Goal: Information Seeking & Learning: Check status

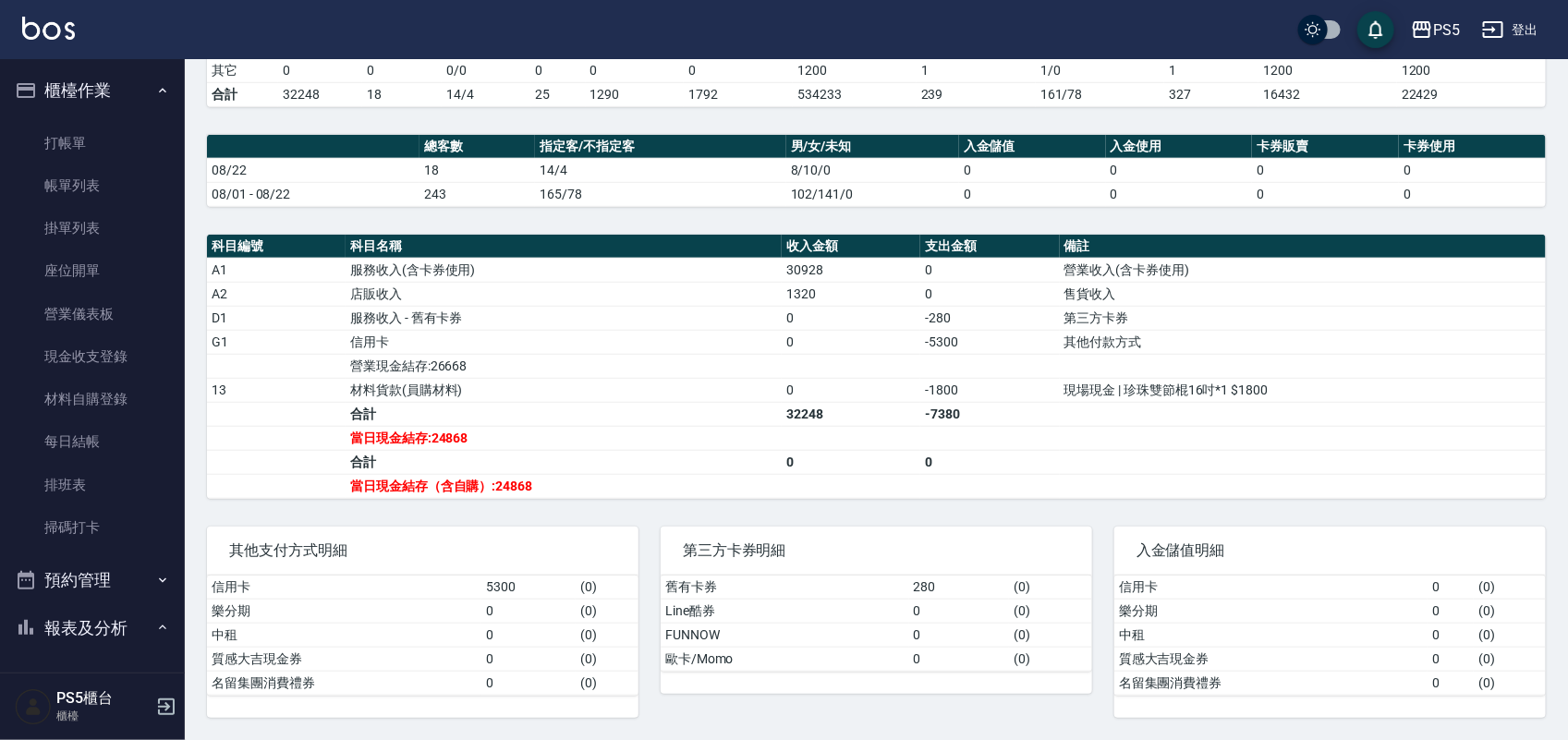
scroll to position [422, 0]
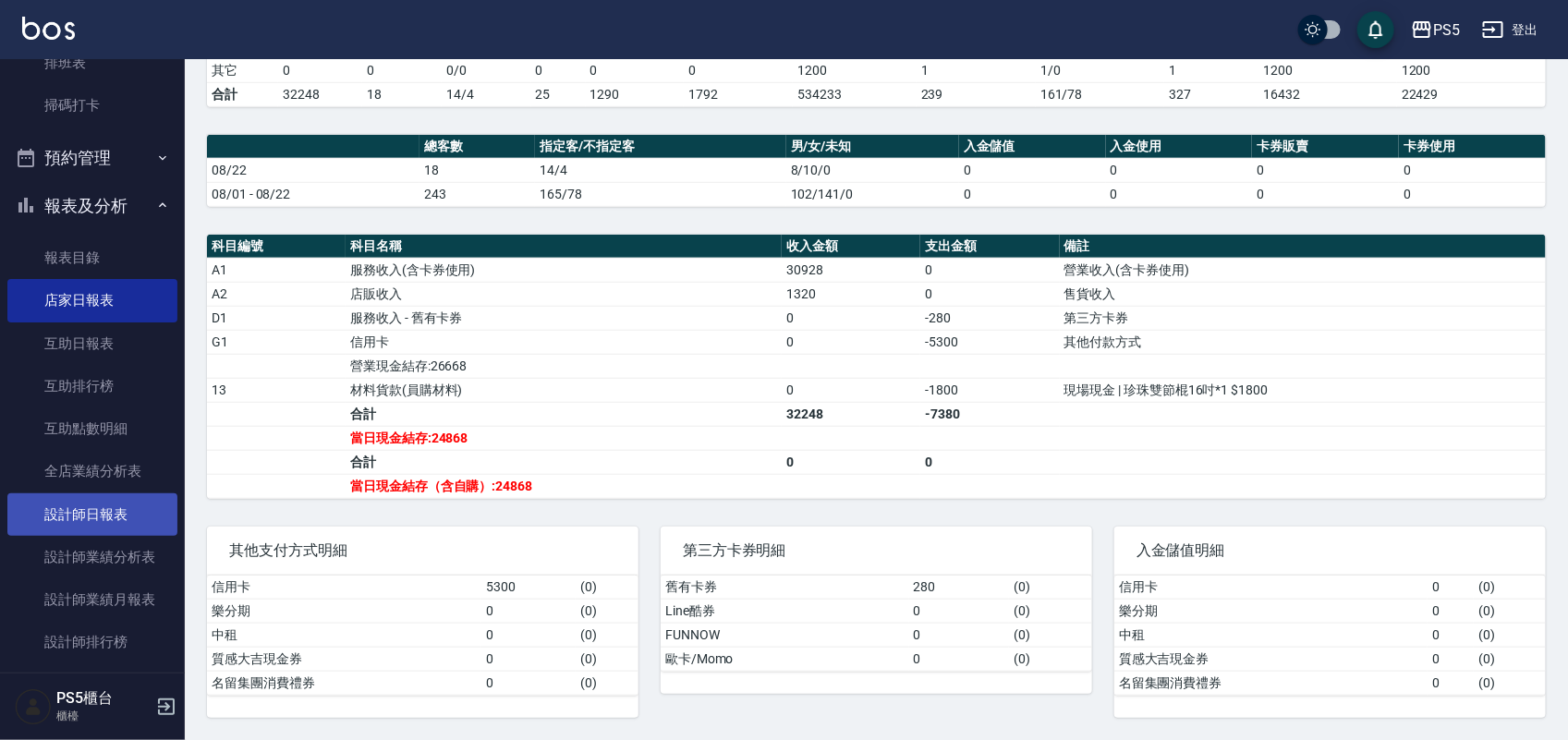
click at [66, 494] on link "設計師日報表" at bounding box center [93, 515] width 170 height 43
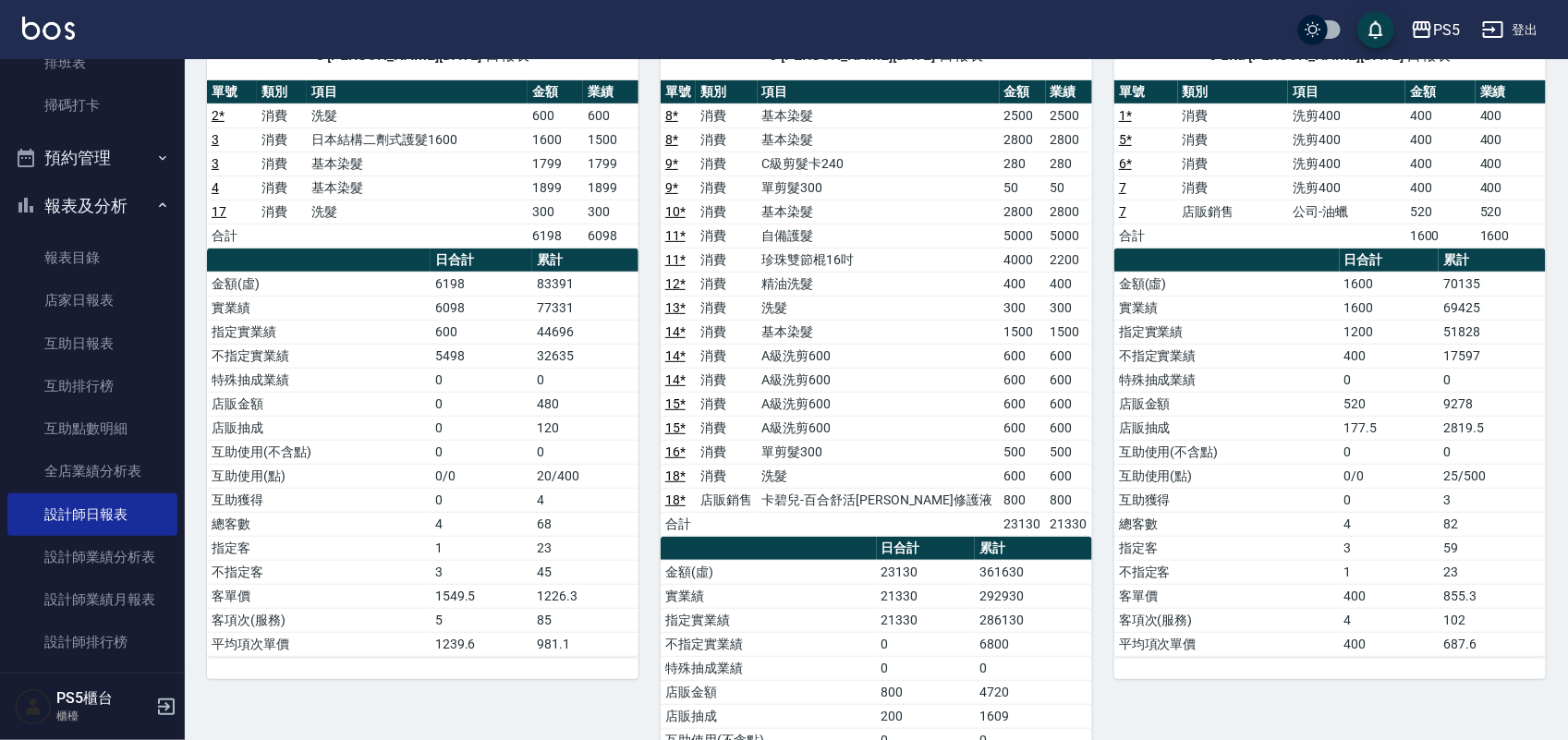
scroll to position [231, 0]
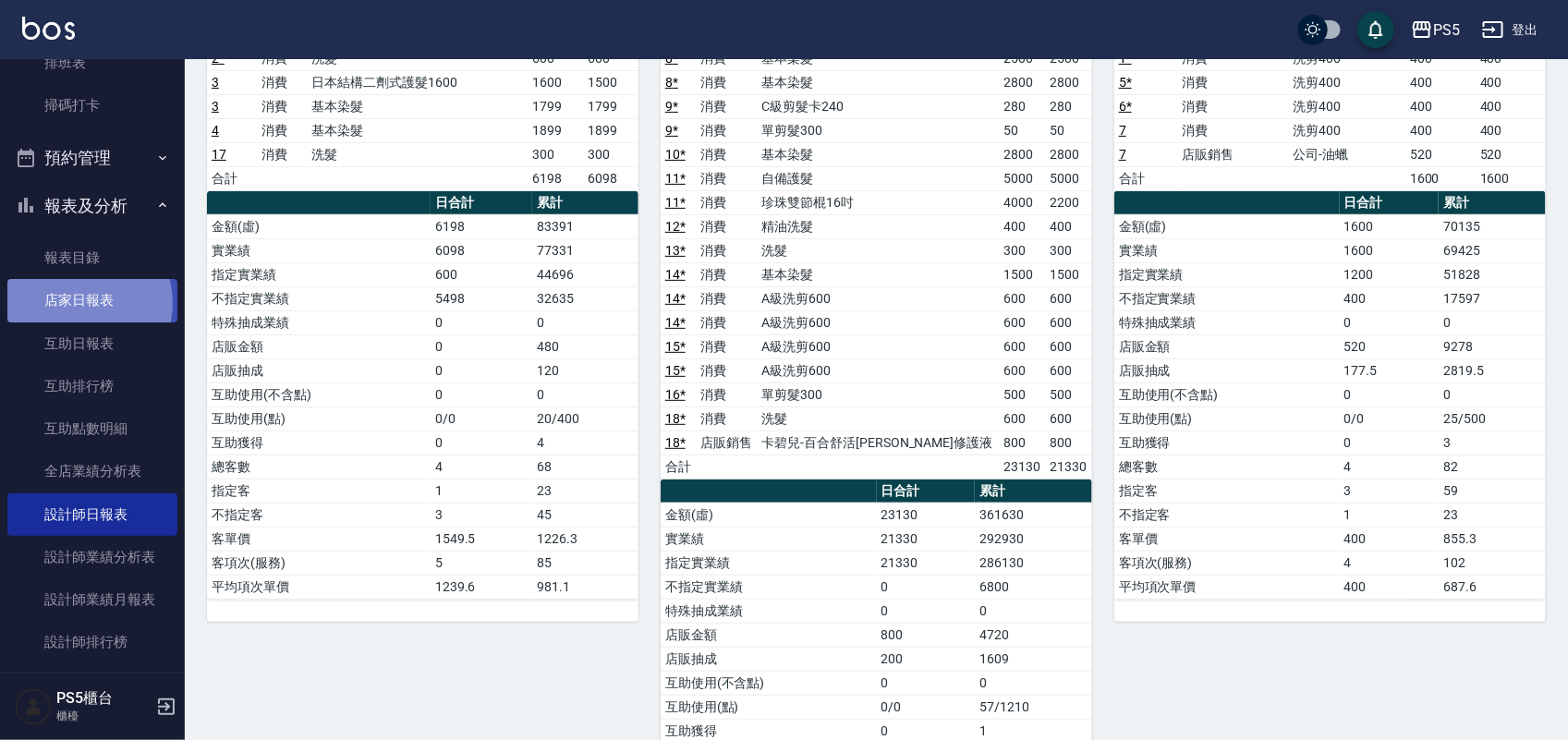
click at [84, 303] on link "店家日報表" at bounding box center [93, 300] width 170 height 43
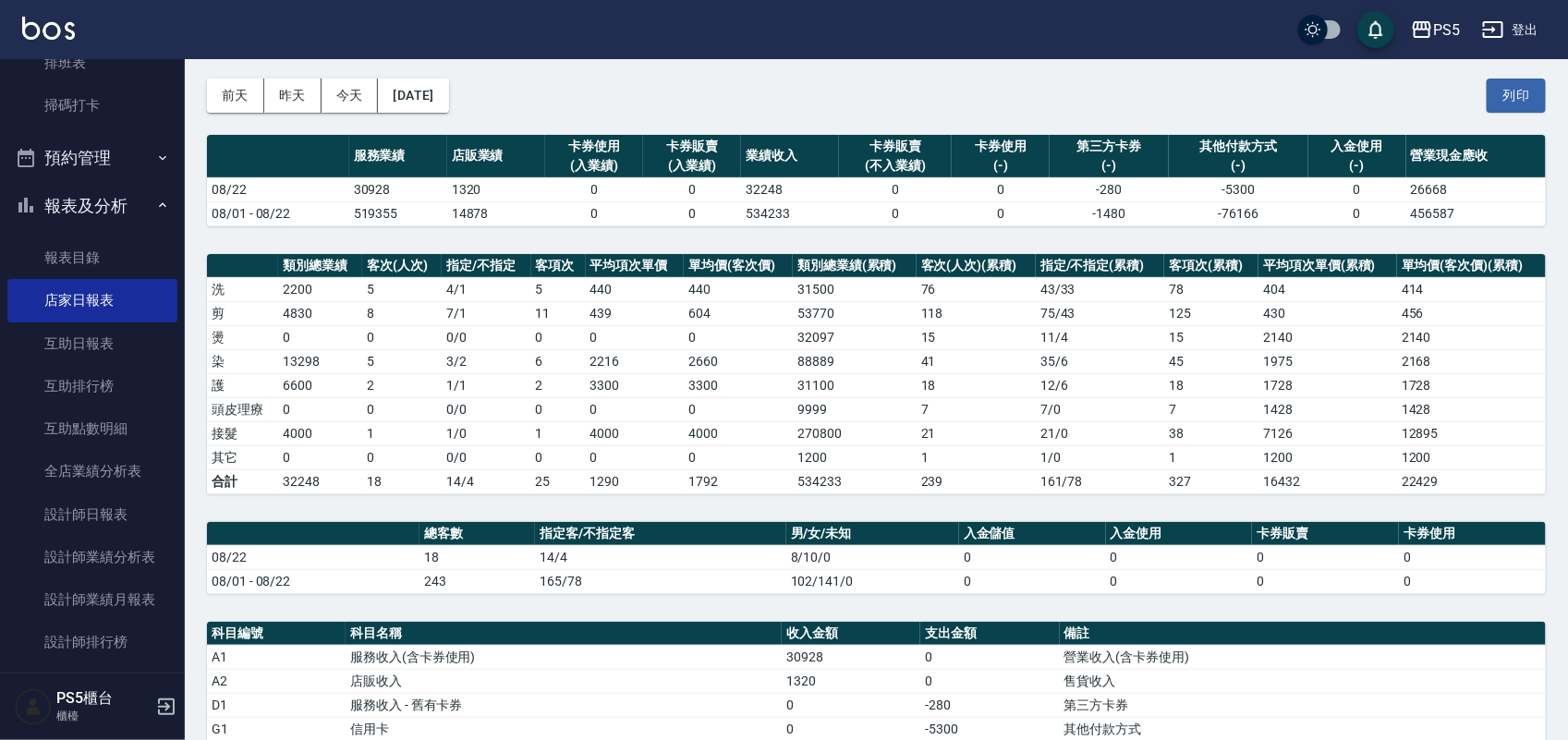
scroll to position [347, 0]
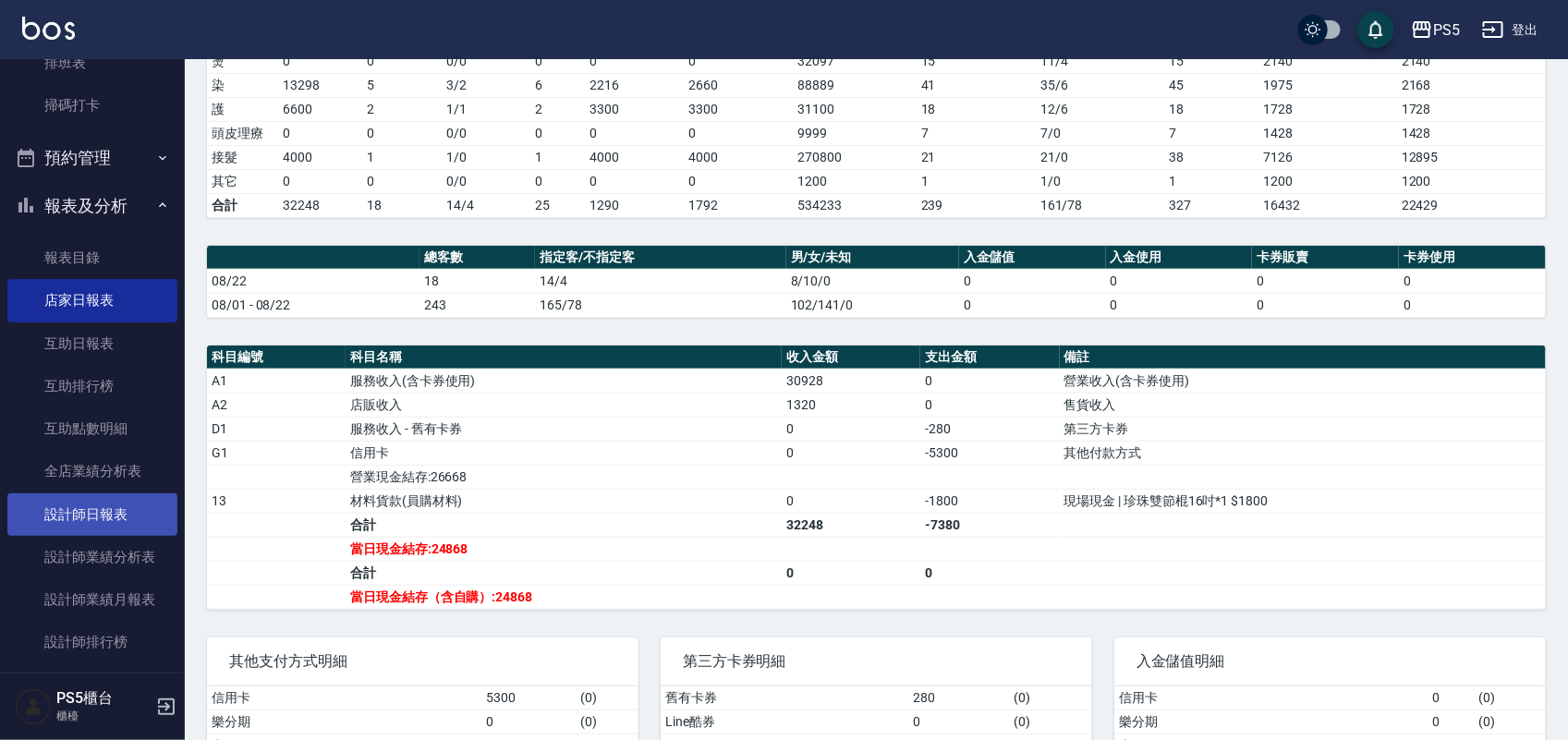
click at [98, 506] on link "設計師日報表" at bounding box center [93, 515] width 170 height 43
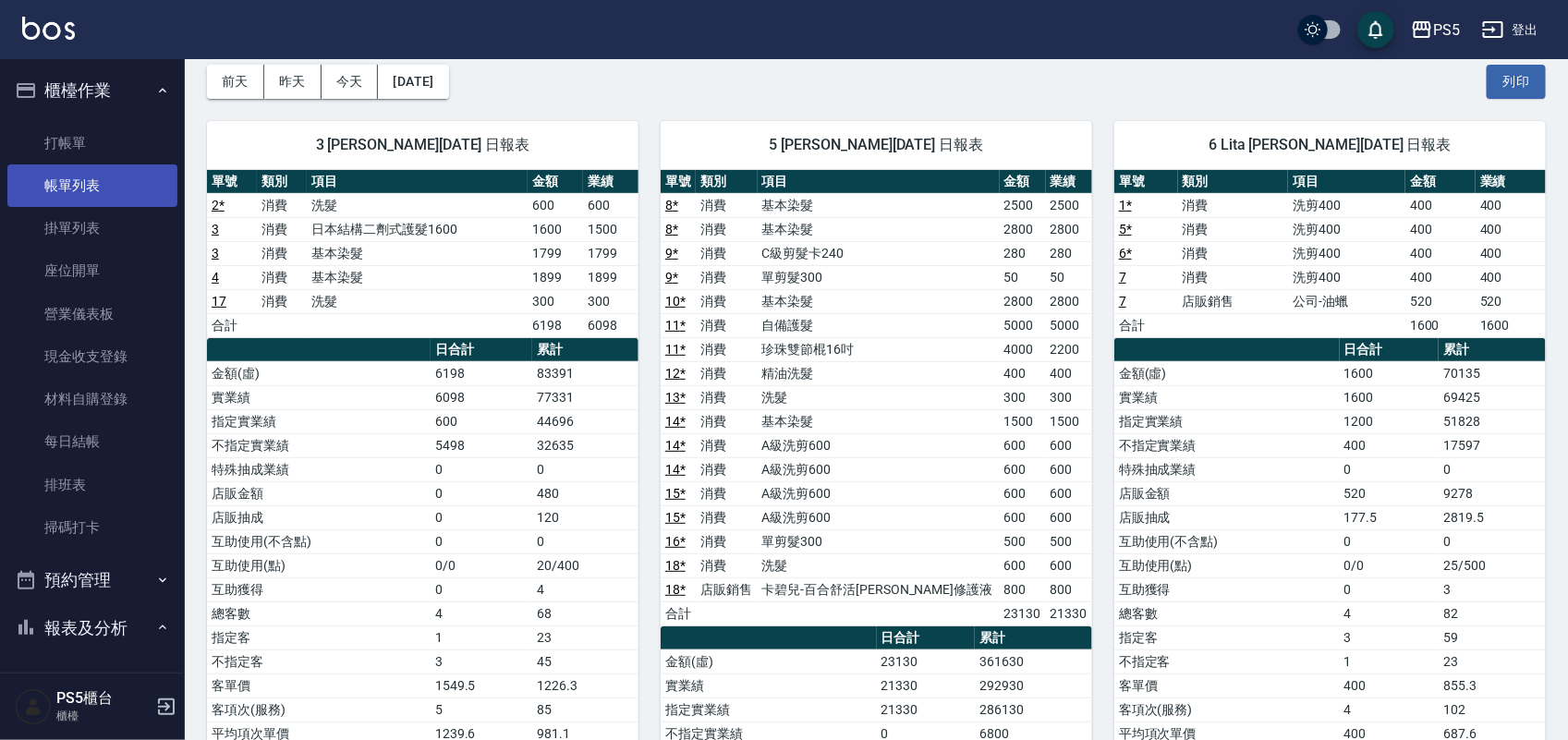
click at [84, 180] on link "帳單列表" at bounding box center [93, 186] width 170 height 43
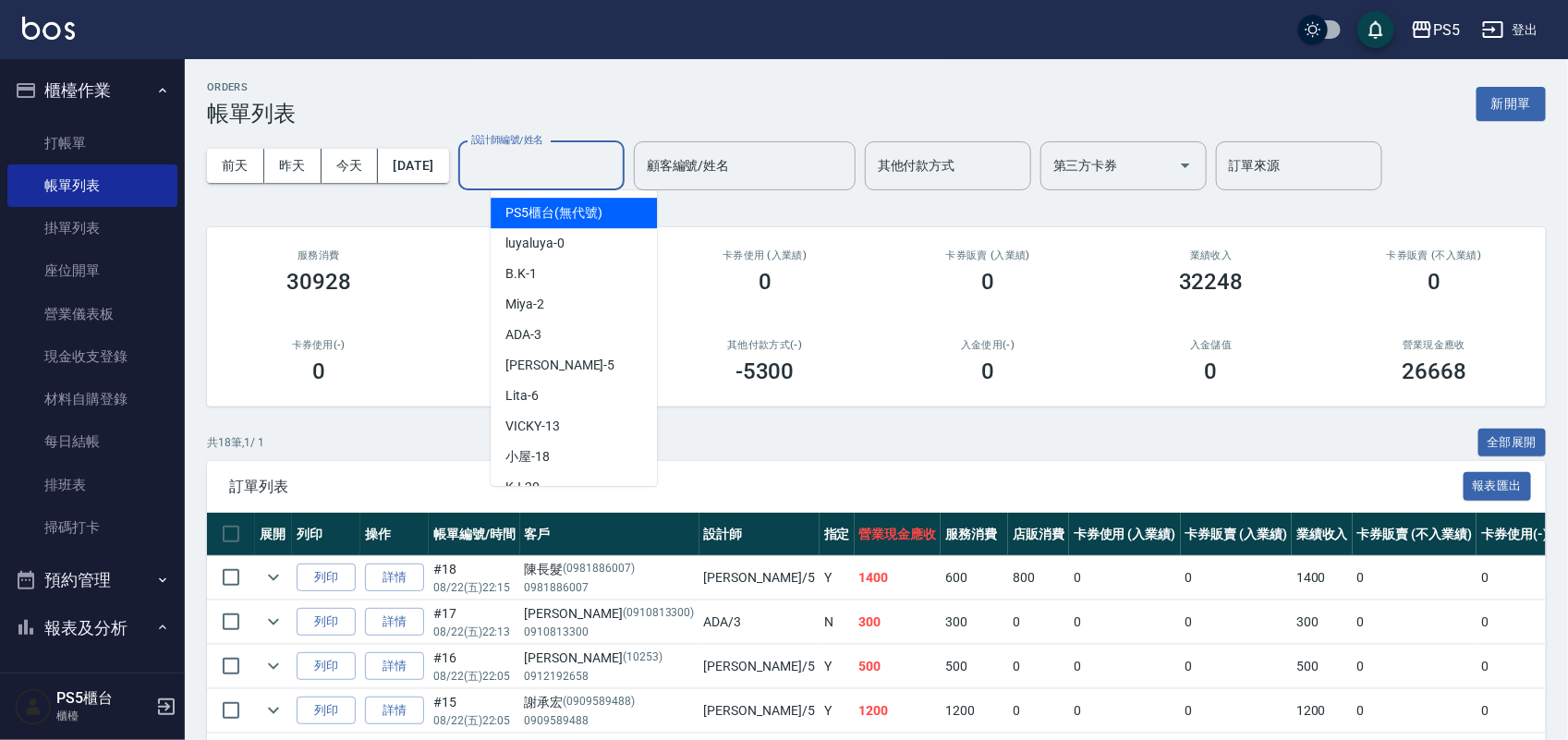
click at [570, 167] on input "設計師編號/姓名" at bounding box center [541, 166] width 150 height 32
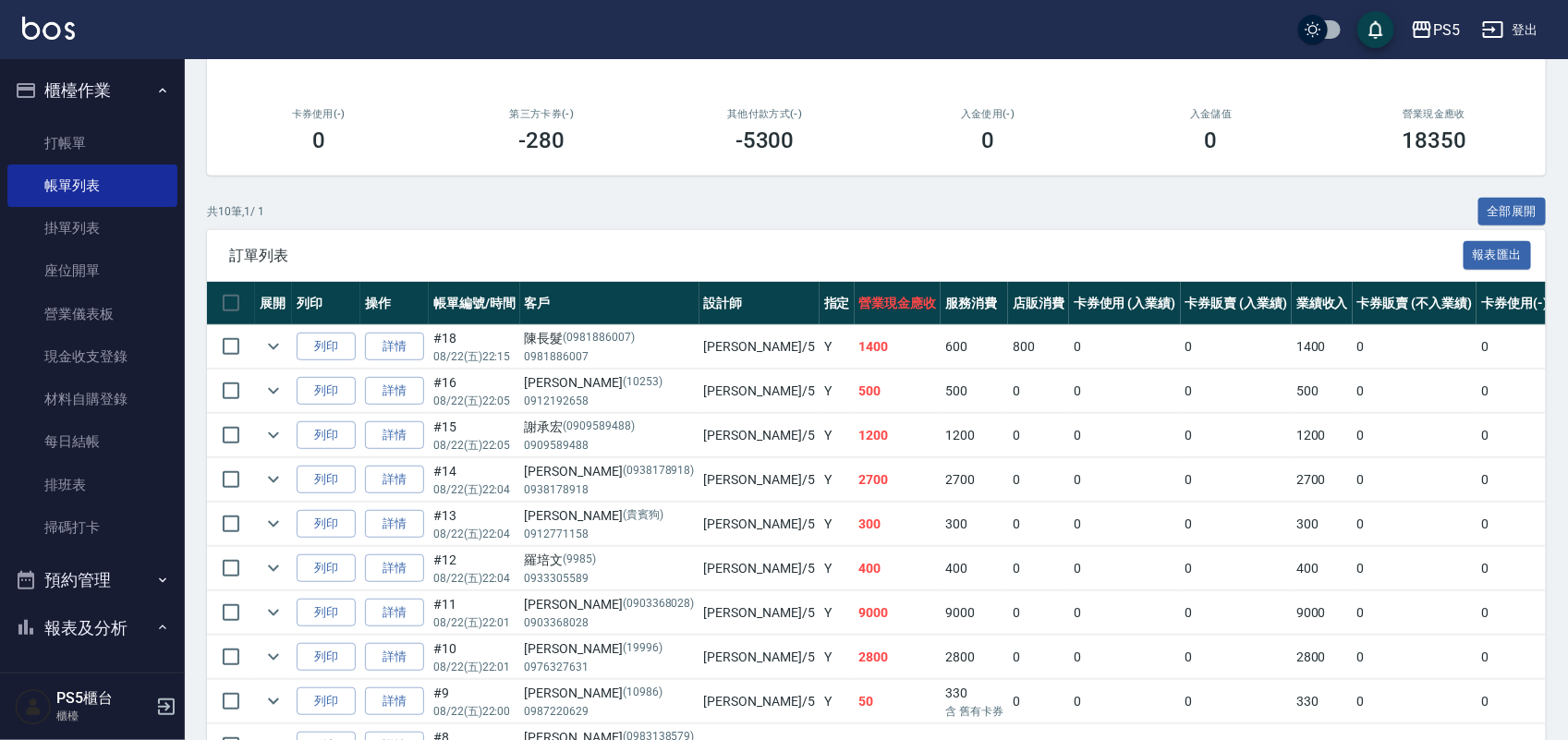
scroll to position [347, 0]
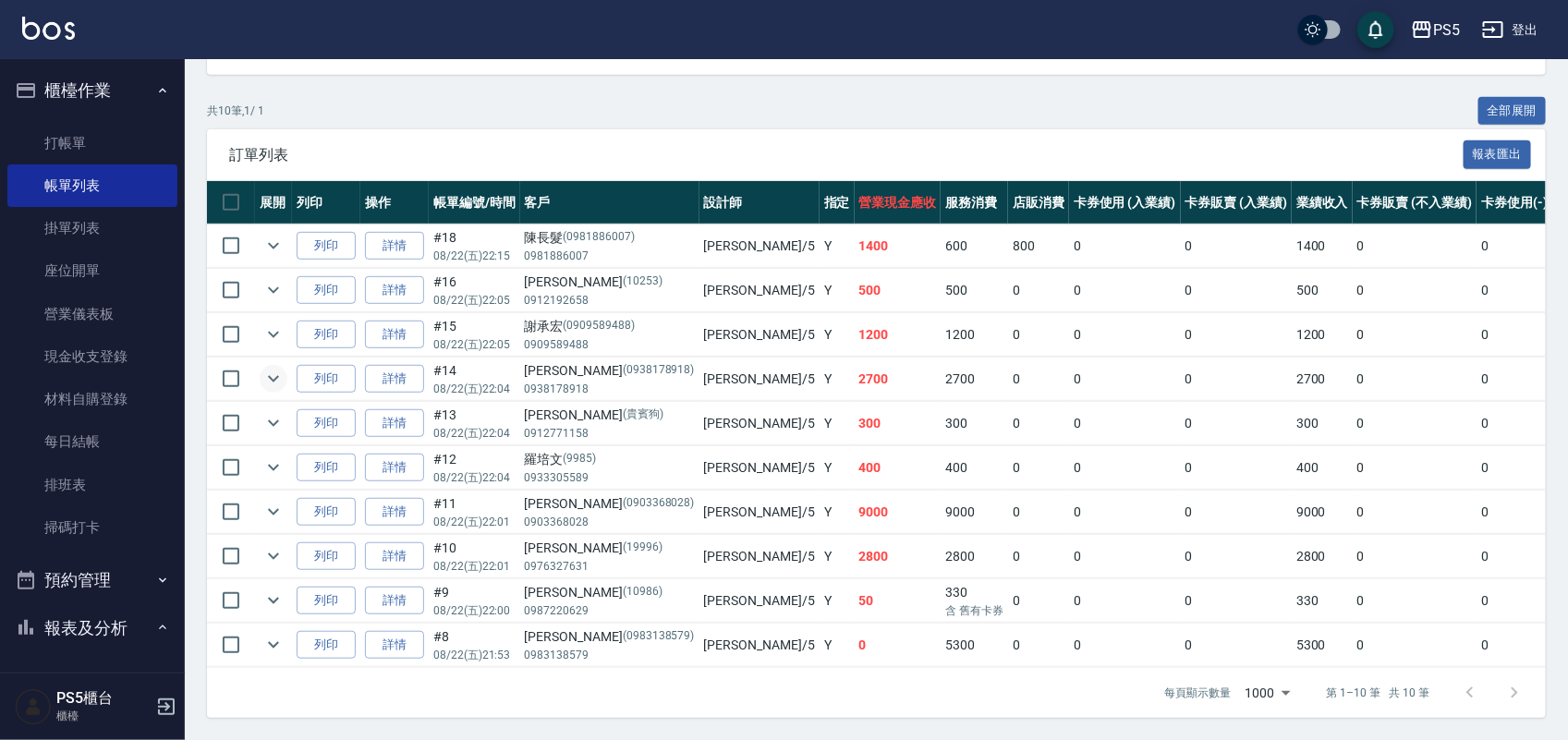
type input "Jolie-5"
click at [275, 369] on icon "expand row" at bounding box center [273, 379] width 22 height 22
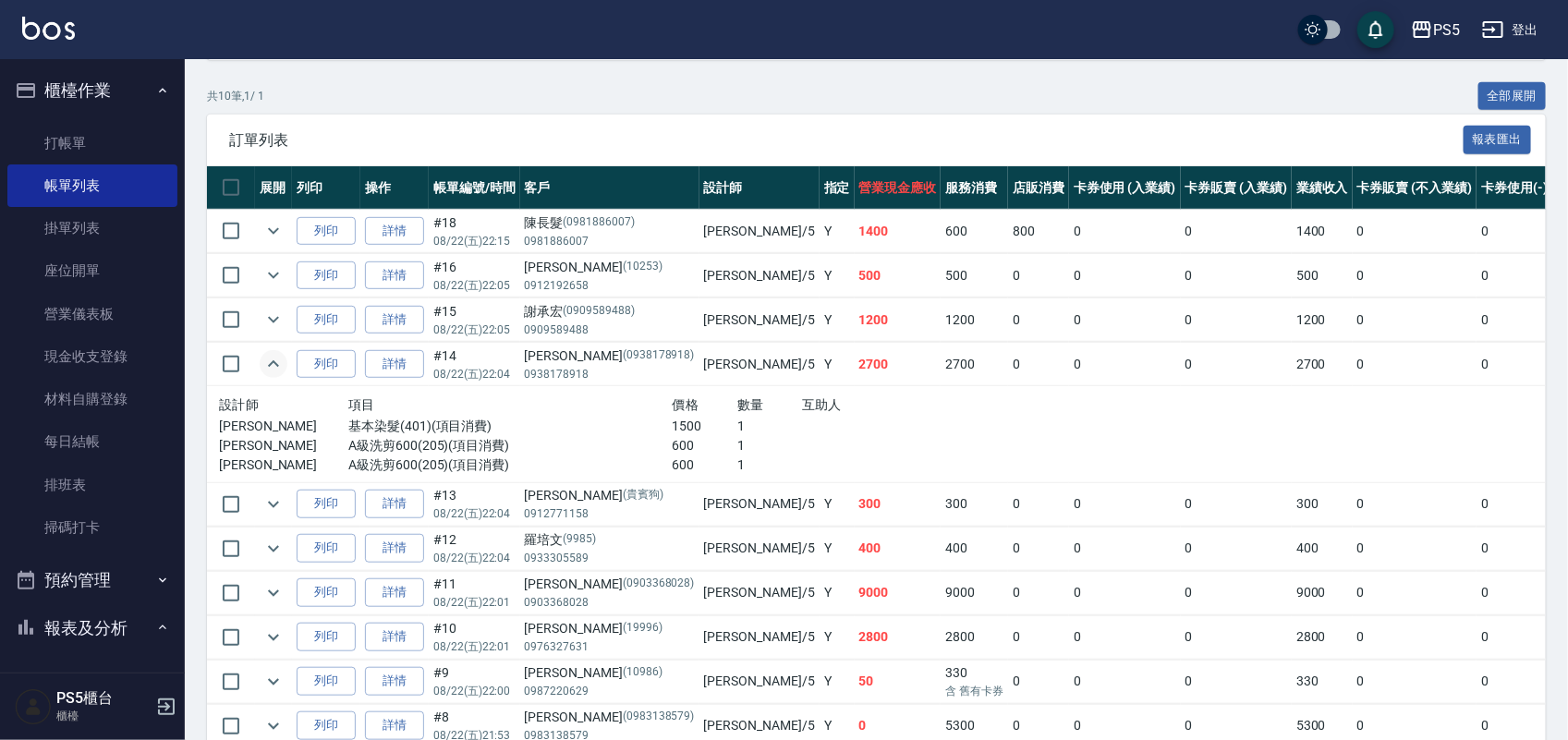
click at [275, 369] on icon "expand row" at bounding box center [273, 363] width 22 height 22
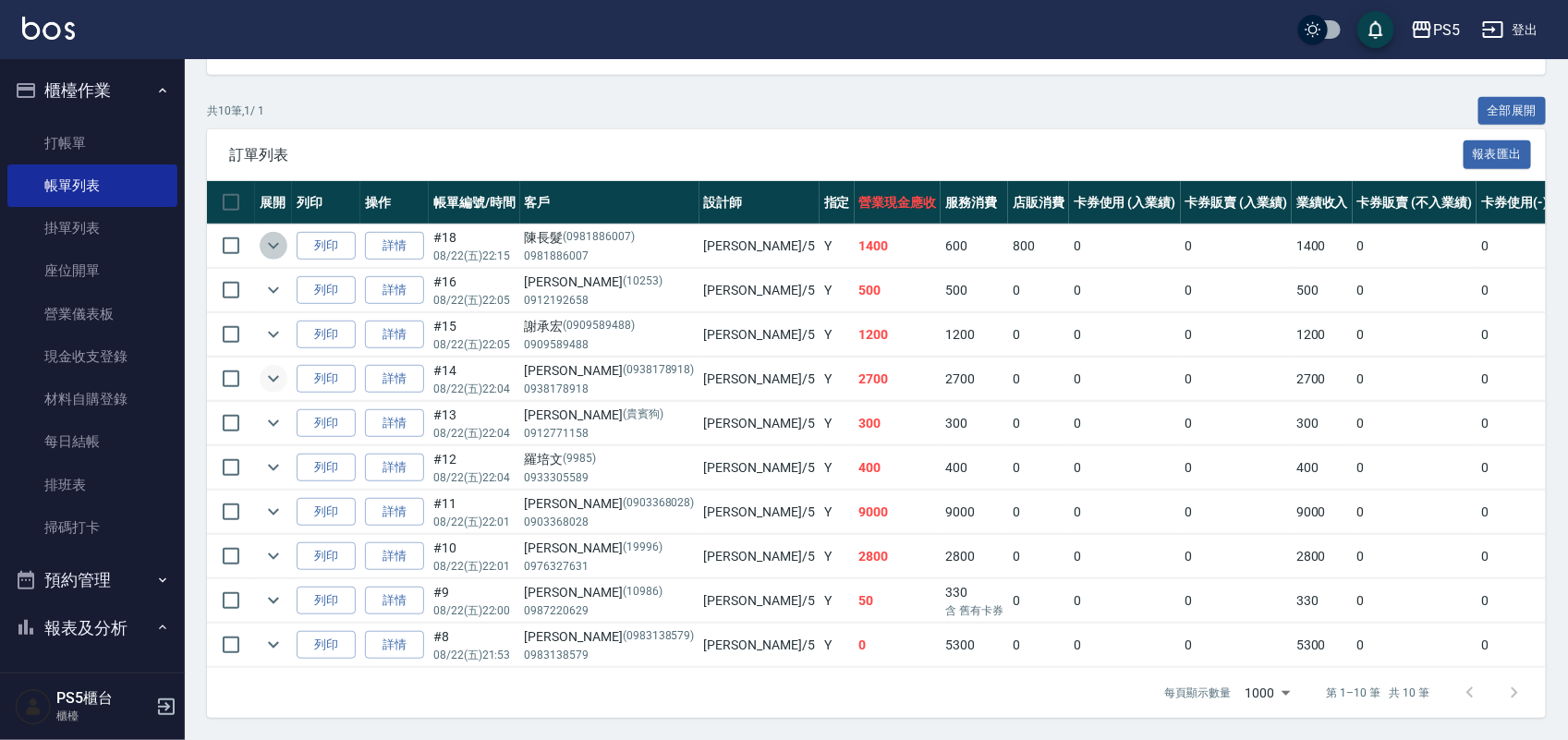
click at [271, 235] on icon "expand row" at bounding box center [273, 245] width 22 height 22
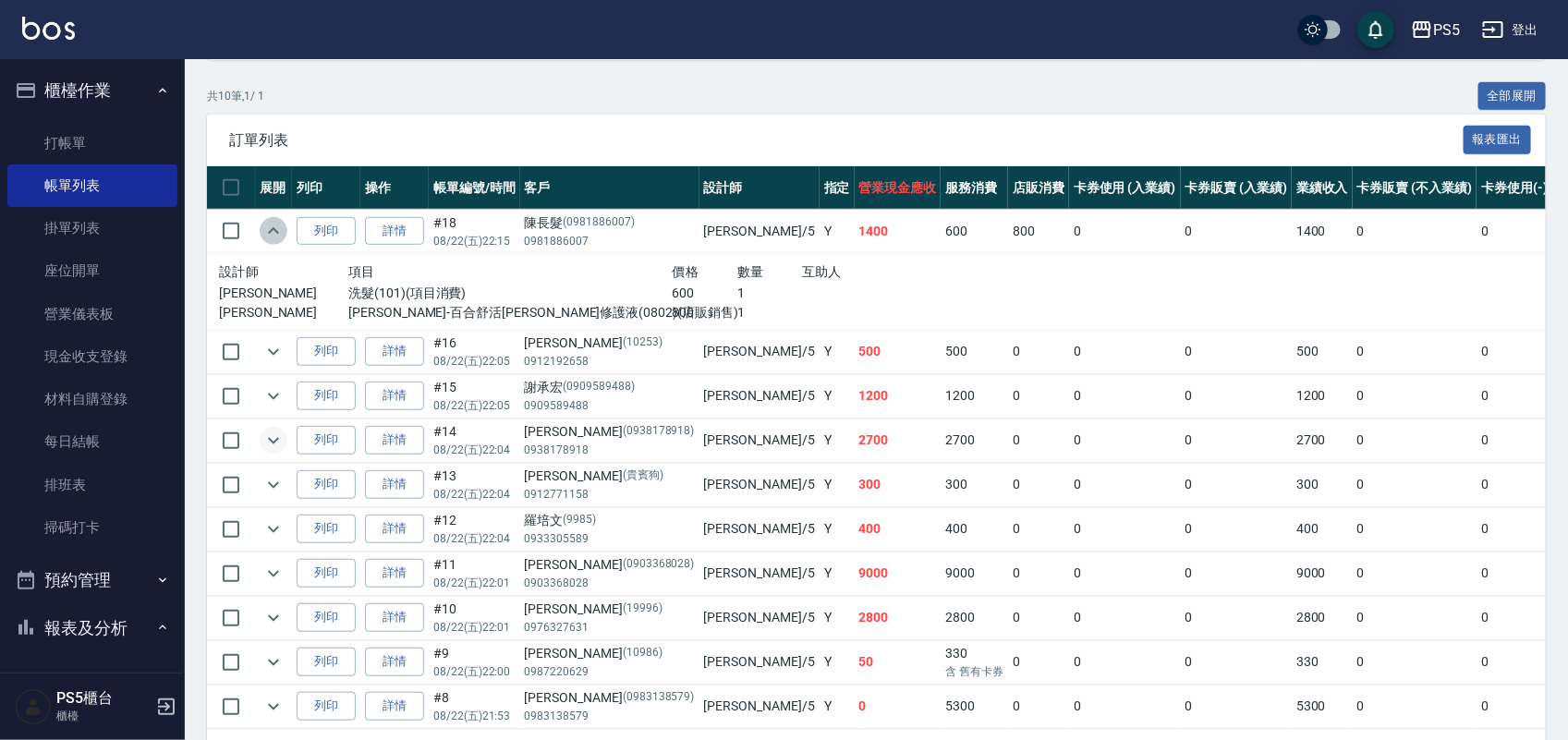
click at [271, 224] on icon "expand row" at bounding box center [273, 231] width 22 height 22
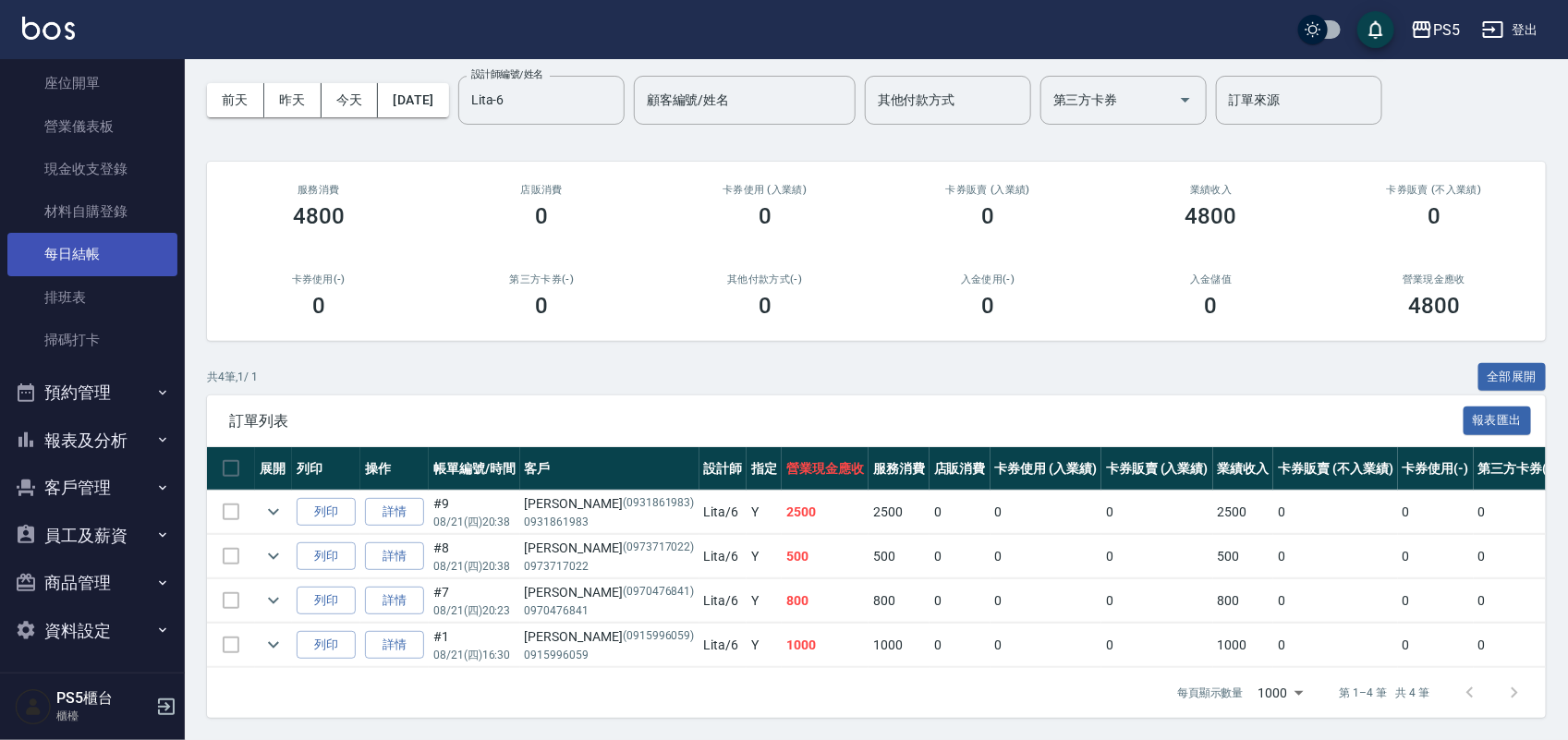
scroll to position [191, 0]
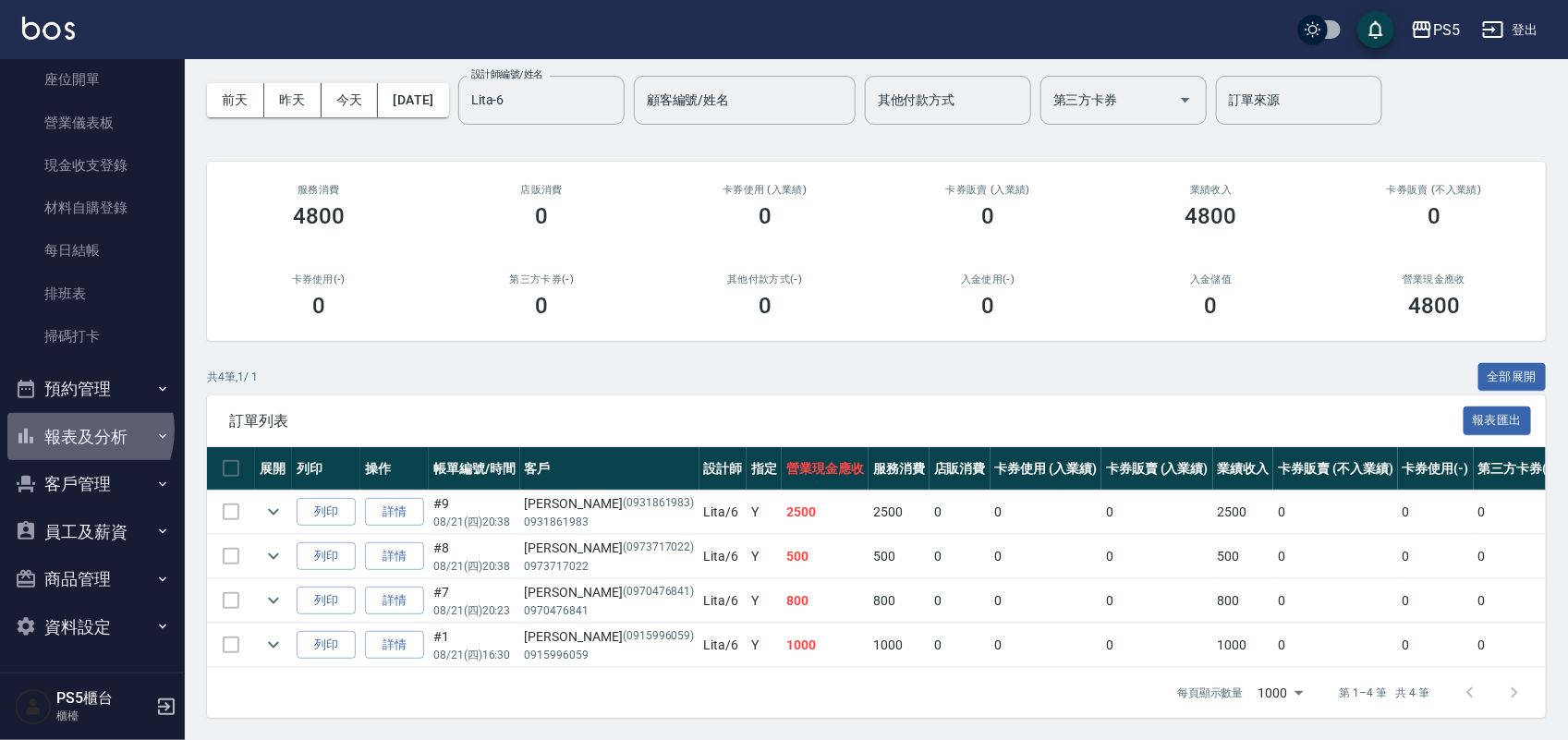
click at [75, 429] on button "報表及分析" at bounding box center [93, 436] width 170 height 48
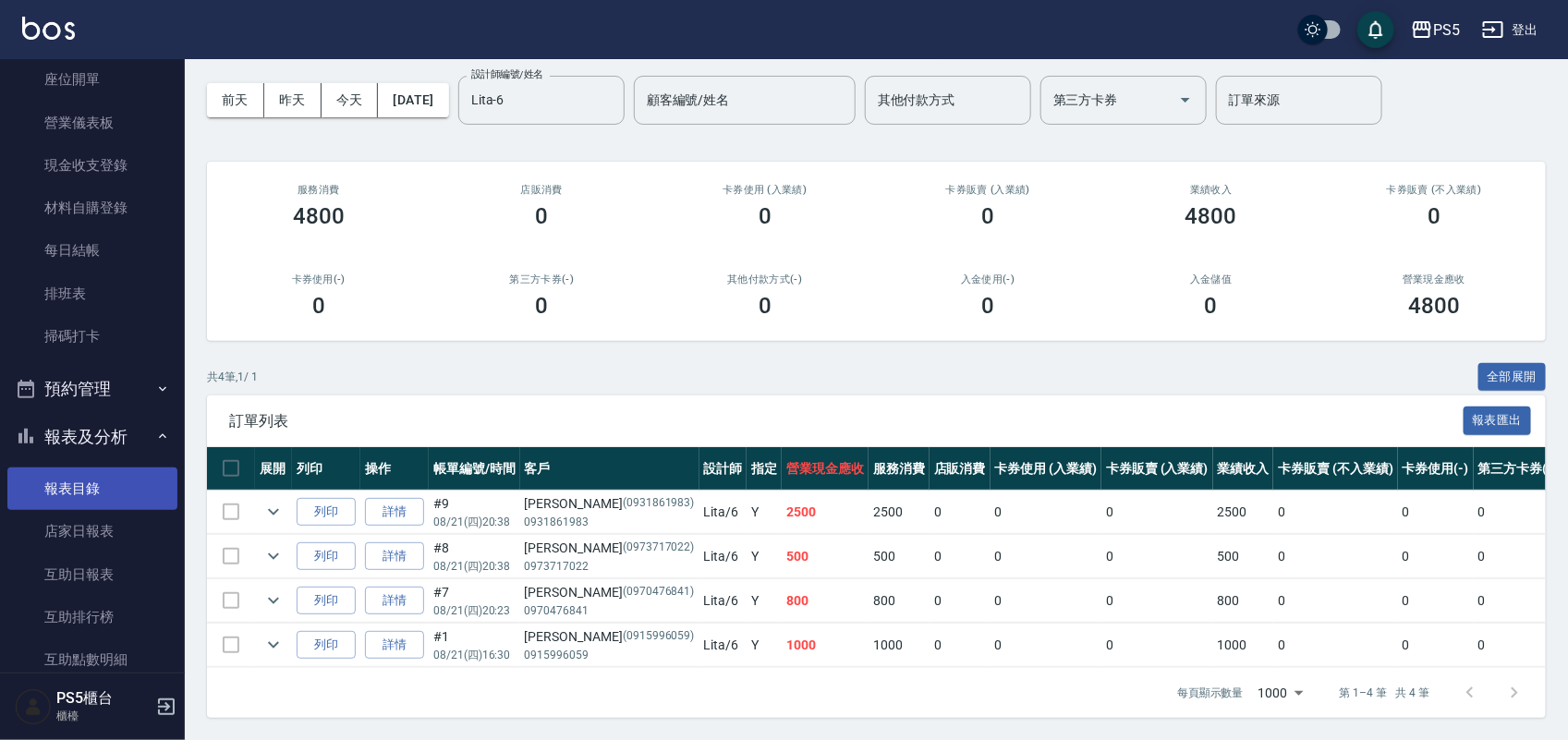
scroll to position [307, 0]
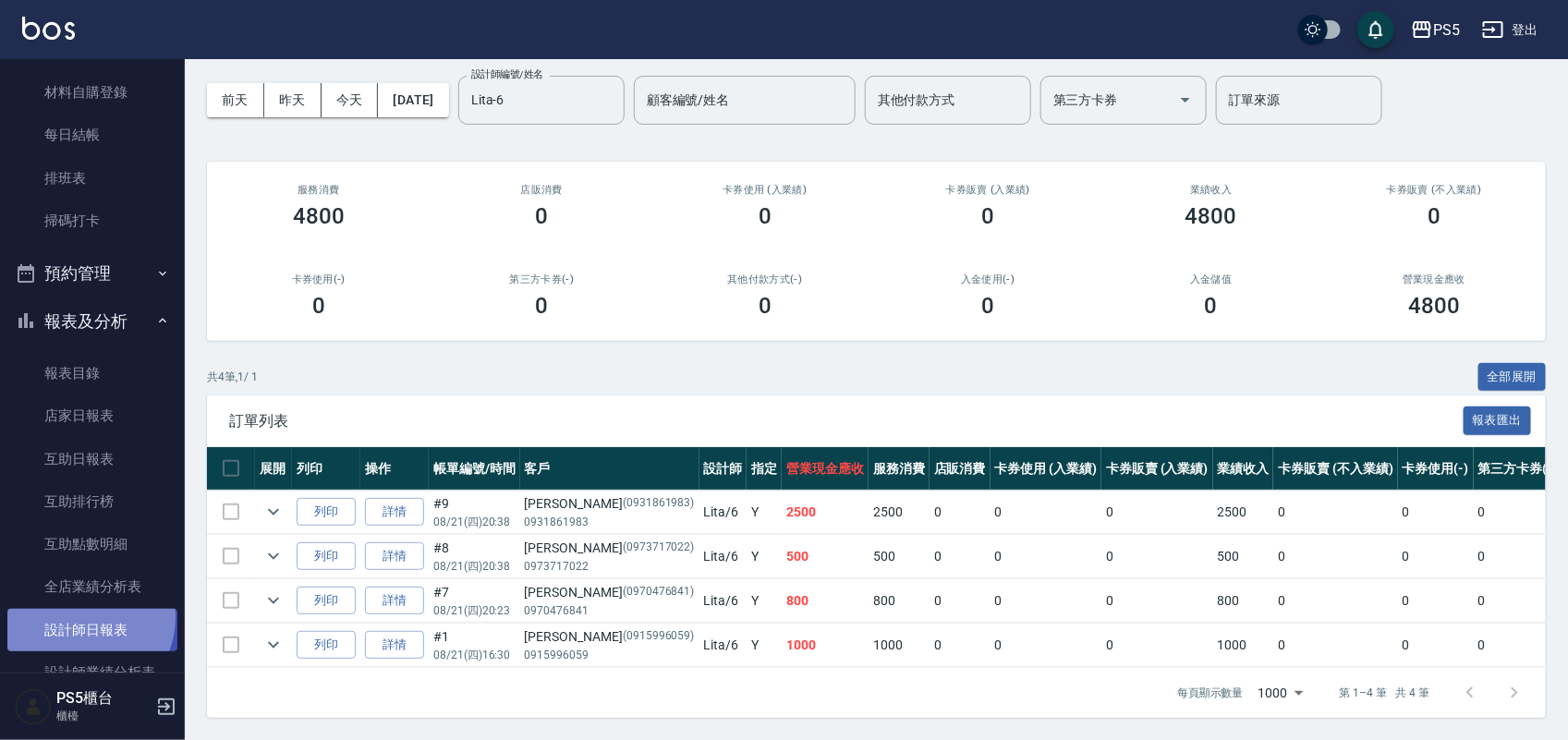
click at [85, 617] on link "設計師日報表" at bounding box center [93, 630] width 170 height 43
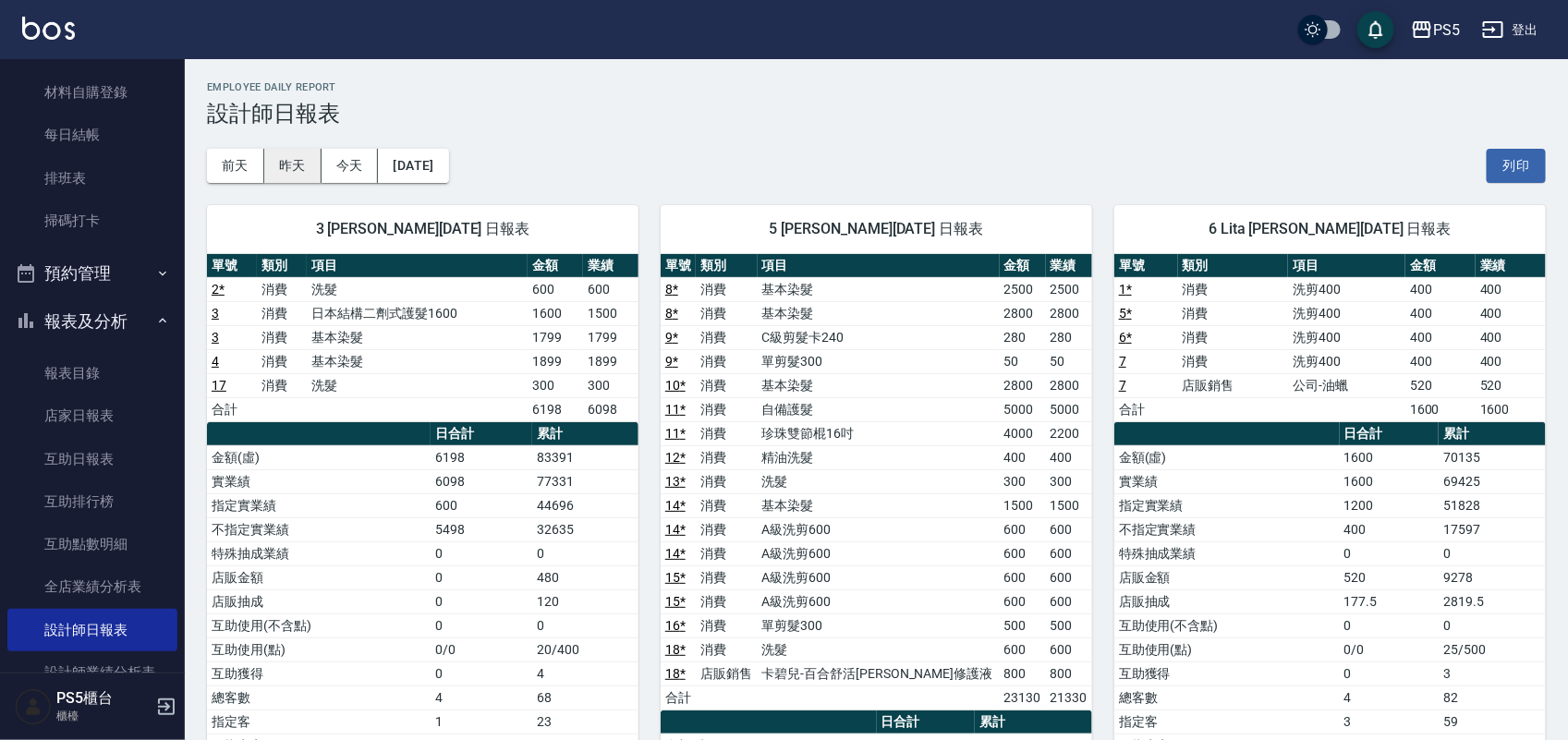
click at [292, 172] on button "昨天" at bounding box center [292, 166] width 57 height 34
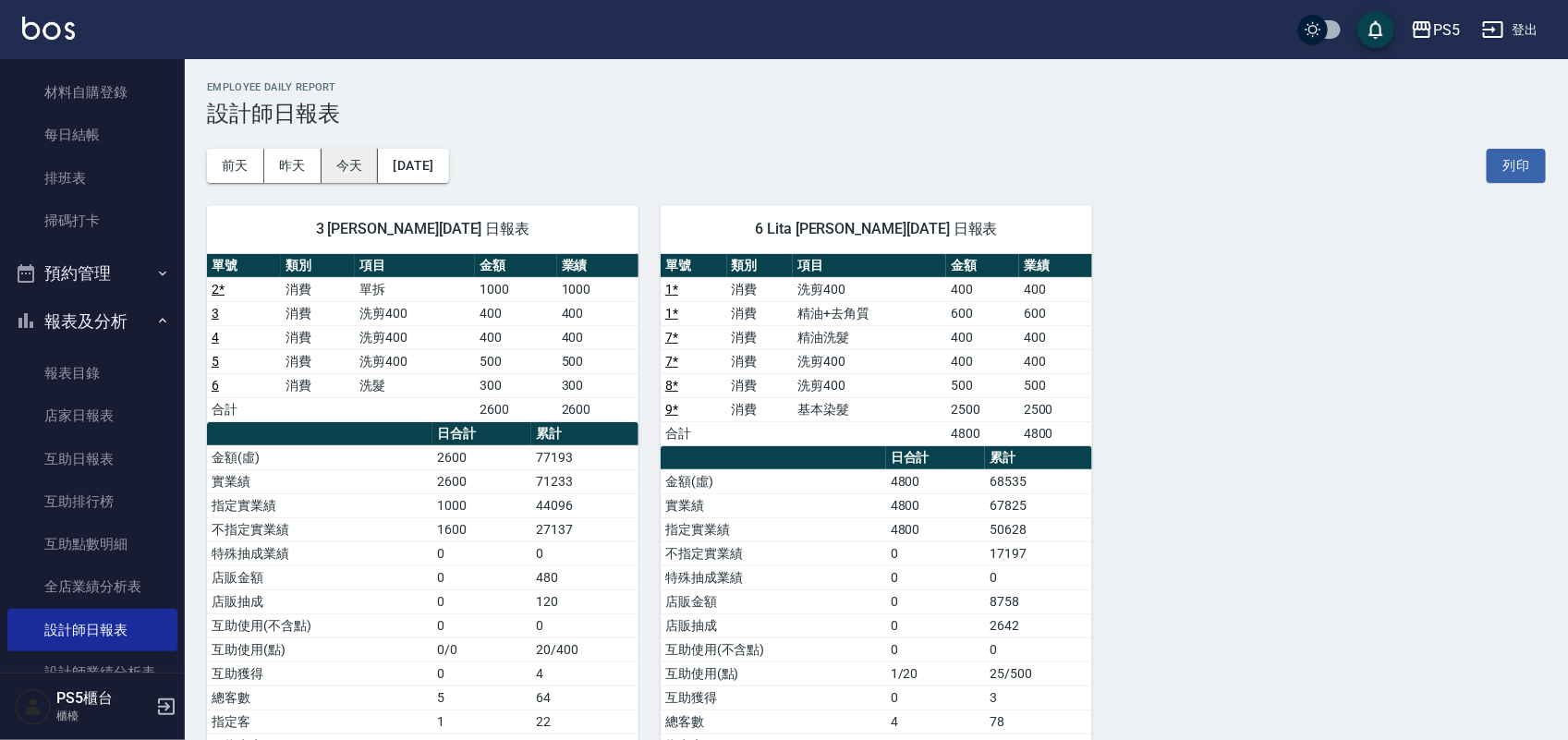
click at [354, 173] on button "今天" at bounding box center [350, 166] width 57 height 34
